Goal: Task Accomplishment & Management: Manage account settings

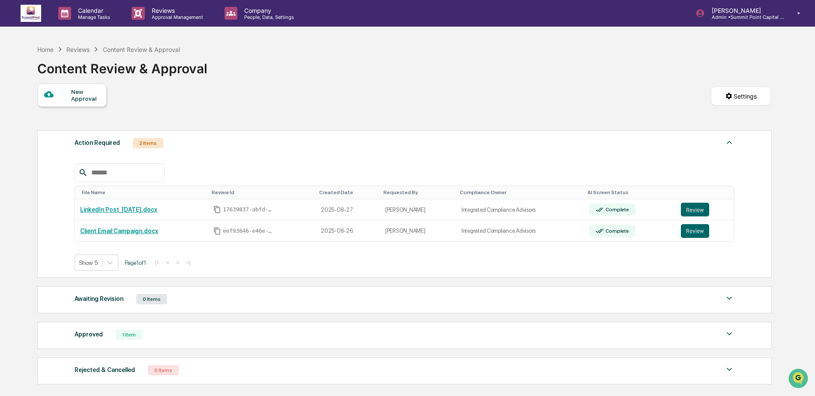
click at [337, 78] on div "Home Reviews Content Review & Approval Content Review & Approval" at bounding box center [404, 62] width 734 height 43
click at [137, 143] on div "2 Items" at bounding box center [148, 143] width 30 height 10
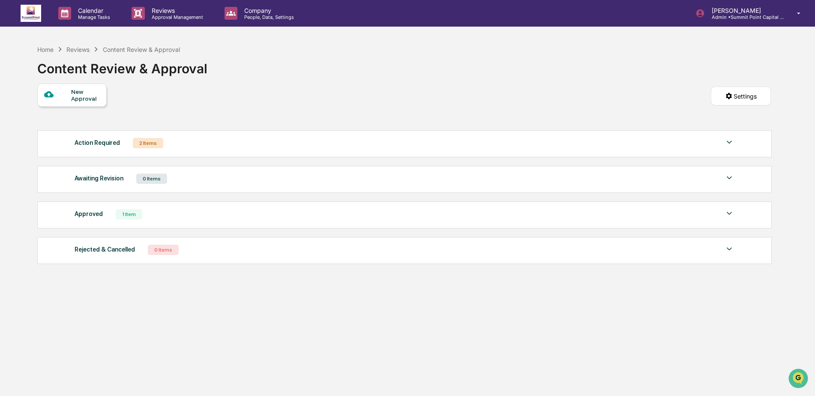
click at [137, 143] on div "2 Items" at bounding box center [148, 143] width 30 height 10
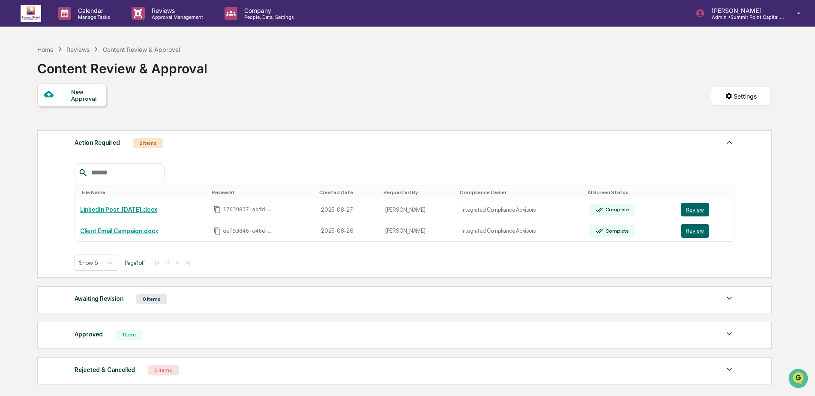
click at [375, 121] on div "New Approval Settings" at bounding box center [404, 105] width 734 height 42
